Goal: Find specific page/section: Find specific page/section

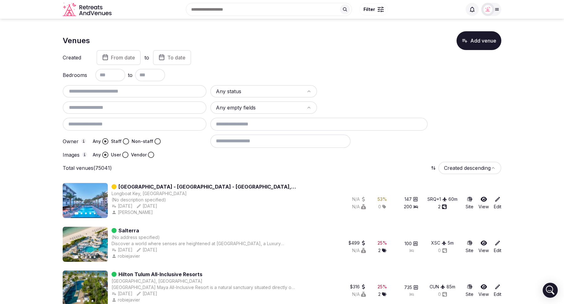
click at [192, 187] on link "[GEOGRAPHIC_DATA] - [GEOGRAPHIC_DATA] - [GEOGRAPHIC_DATA], [GEOGRAPHIC_DATA]" at bounding box center [223, 187] width 211 height 8
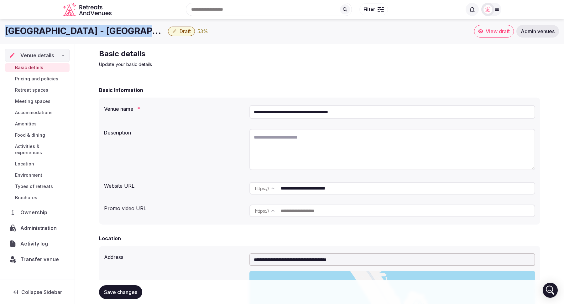
drag, startPoint x: 149, startPoint y: 31, endPoint x: 2, endPoint y: 34, distance: 147.2
click at [2, 34] on div "Zota Beach Resort - Longboat Key - Sarasota, FL Draft 53 % View draft Admin ven…" at bounding box center [282, 31] width 564 height 13
copy h1 "Zota Beach Resort - Longboat Key"
